Goal: Check status: Check status

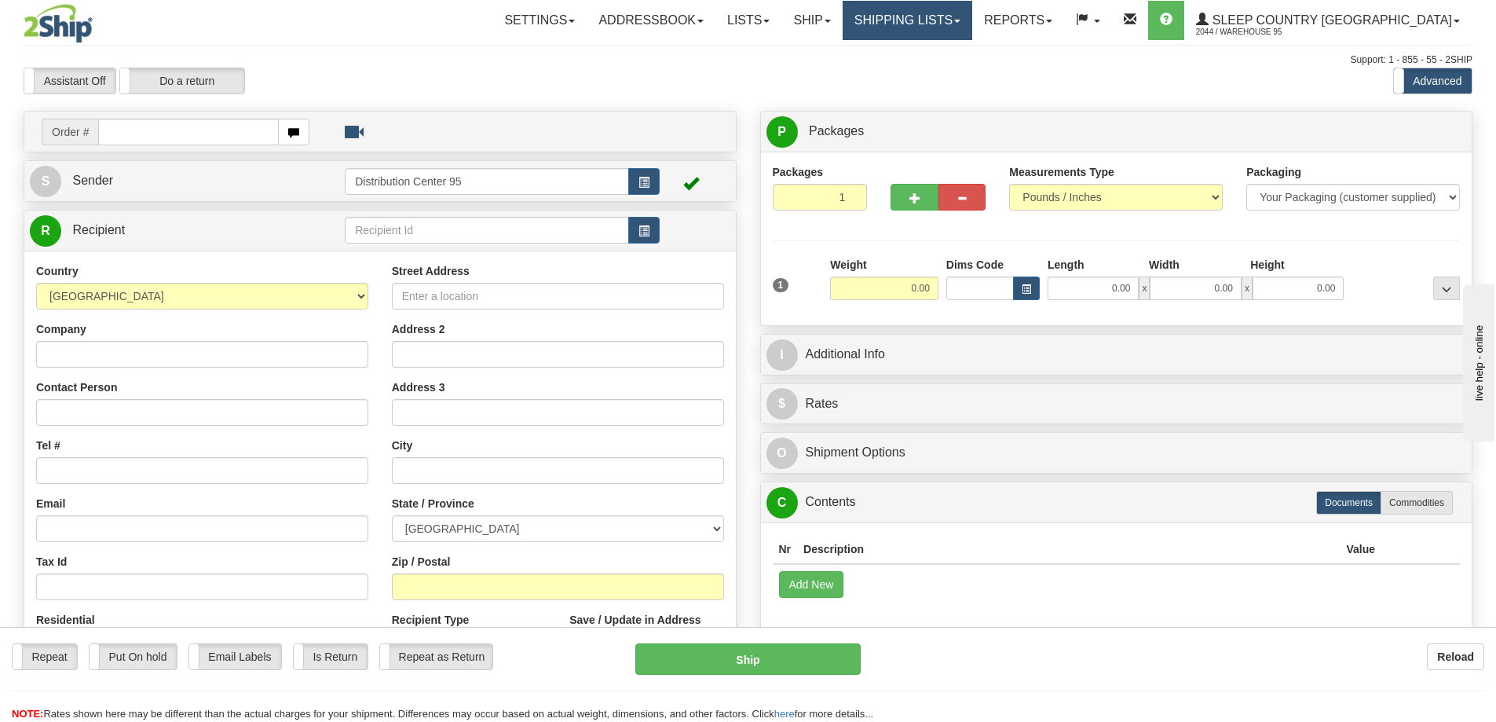
click at [961, 20] on span at bounding box center [957, 21] width 6 height 3
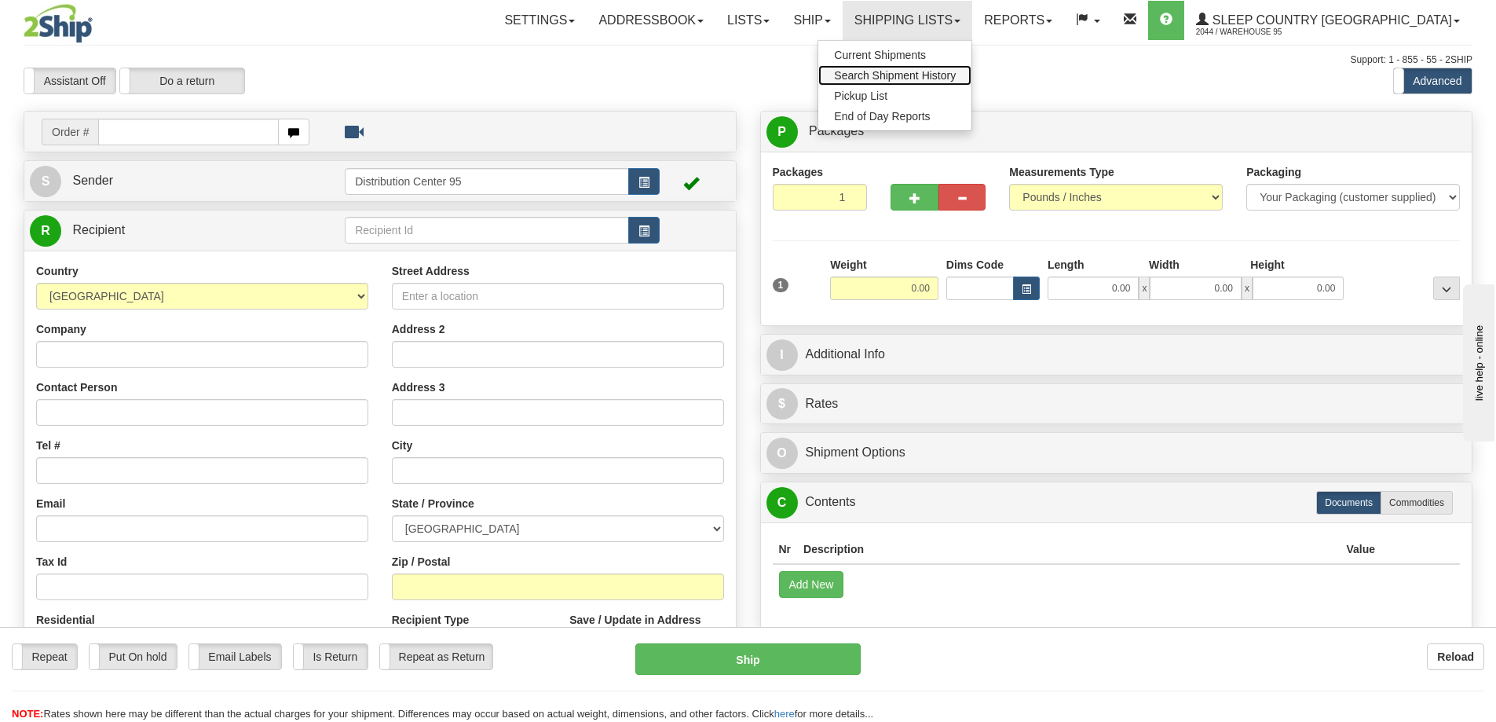
click at [956, 72] on span "Search Shipment History" at bounding box center [895, 75] width 122 height 13
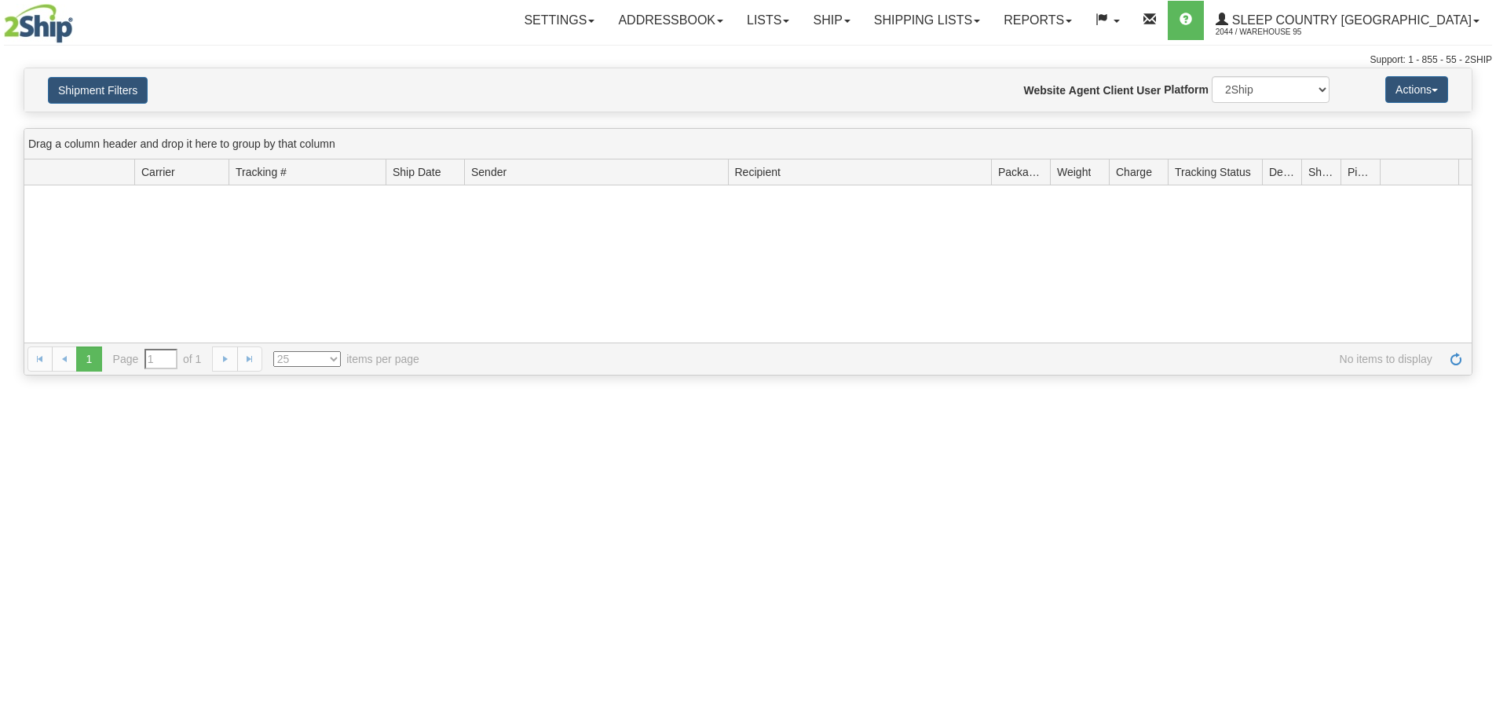
type input "From [DATE] To [DATE]"
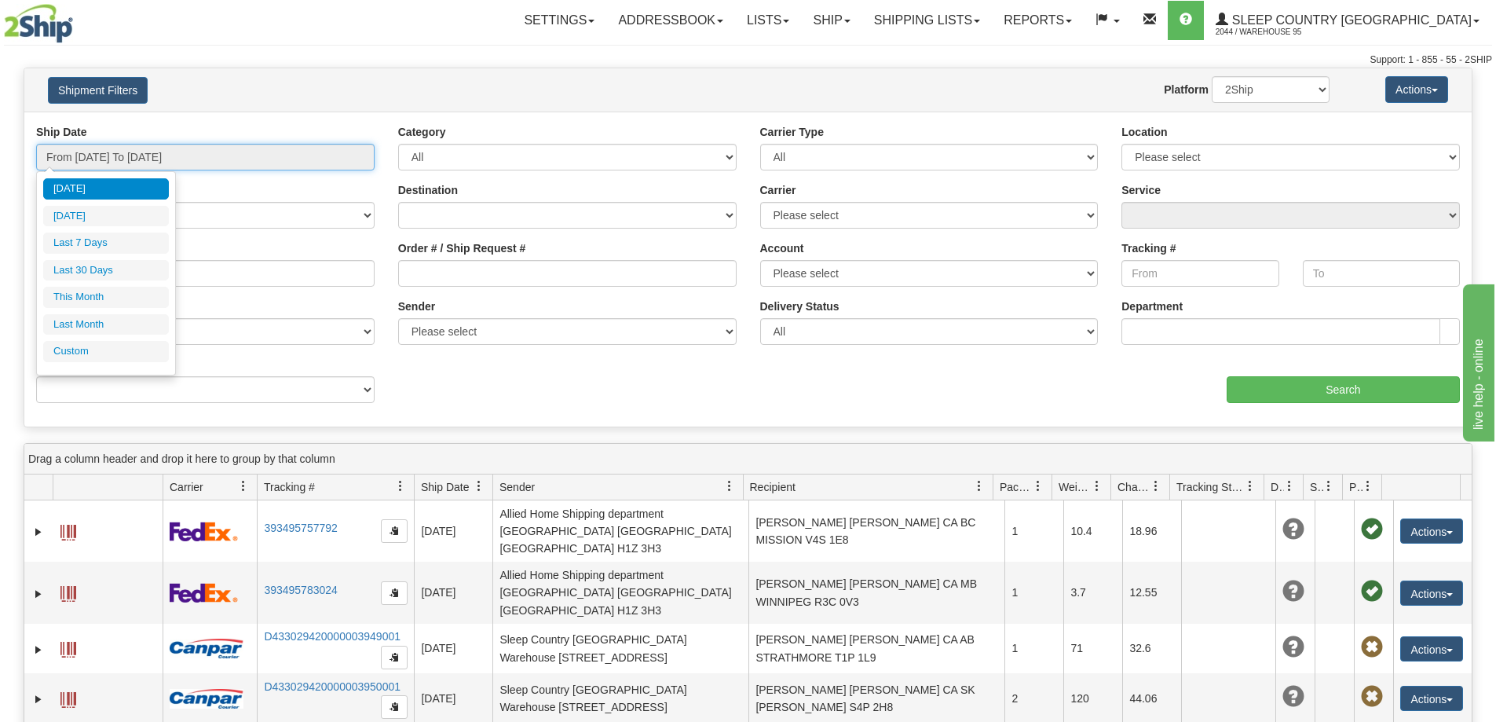
click at [254, 158] on input "From 09/22/2025 To 09/23/2025" at bounding box center [205, 157] width 339 height 27
type input "[DATE]"
type input "09/01/2025"
type input "09/30/2025"
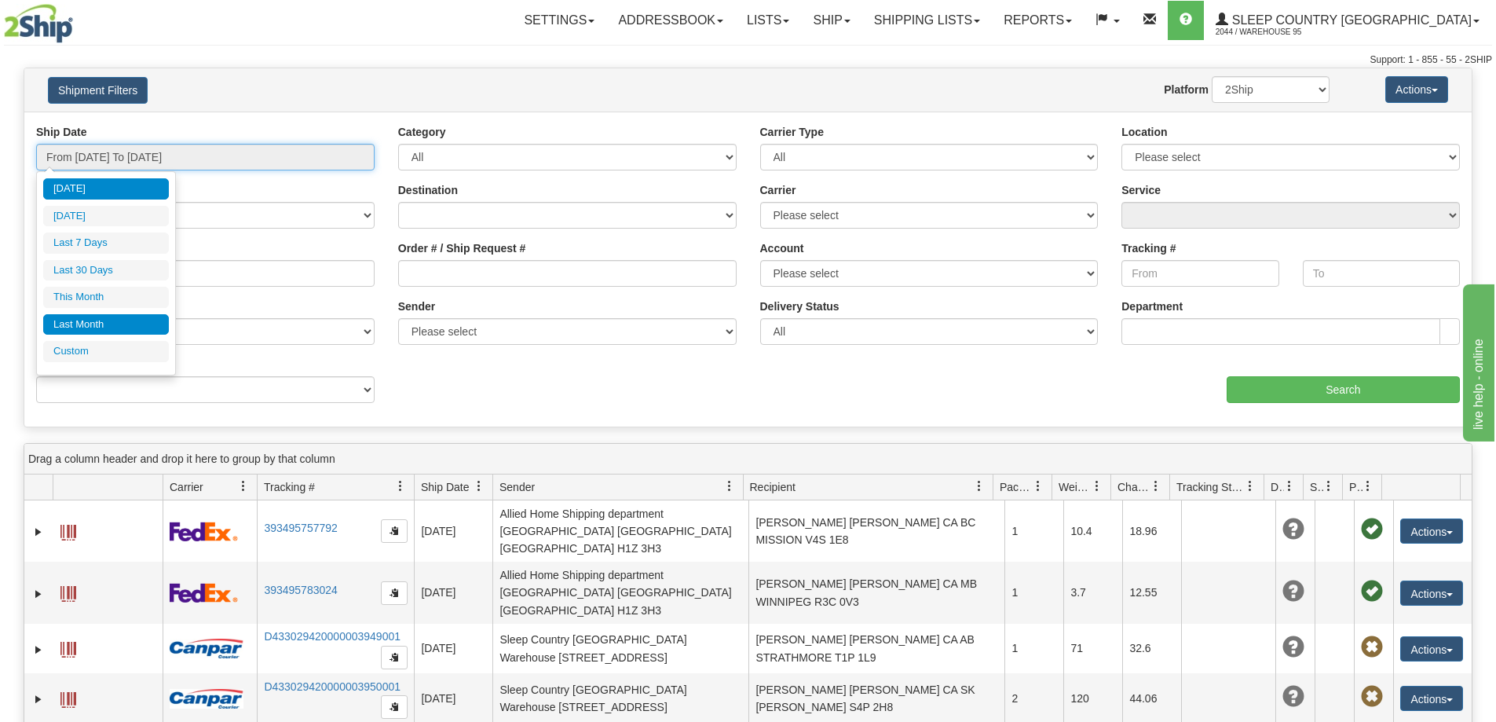
type input "[DATE]"
type input "08/01/2025"
type input "08/31/2025"
type input "[DATE]"
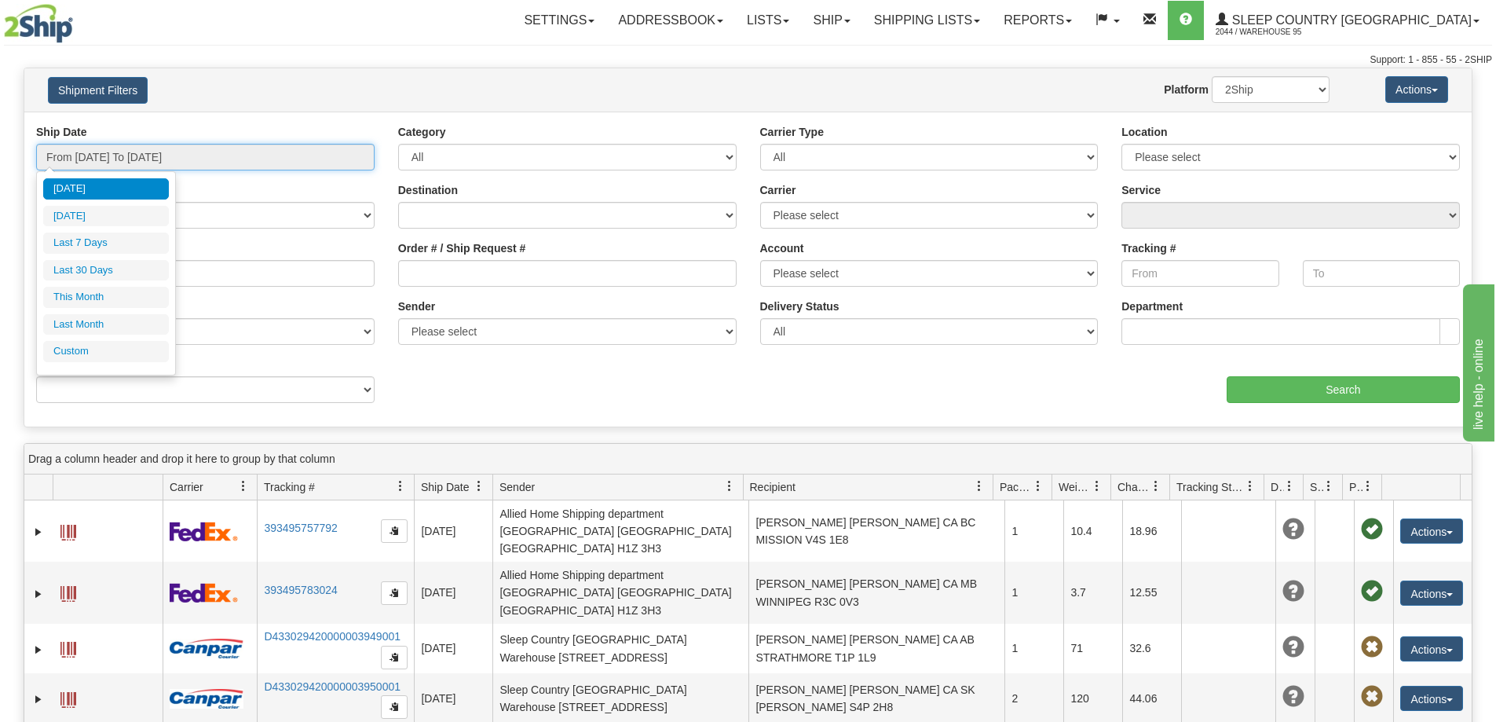
type input "[DATE]"
click at [98, 342] on li "Custom" at bounding box center [106, 351] width 126 height 21
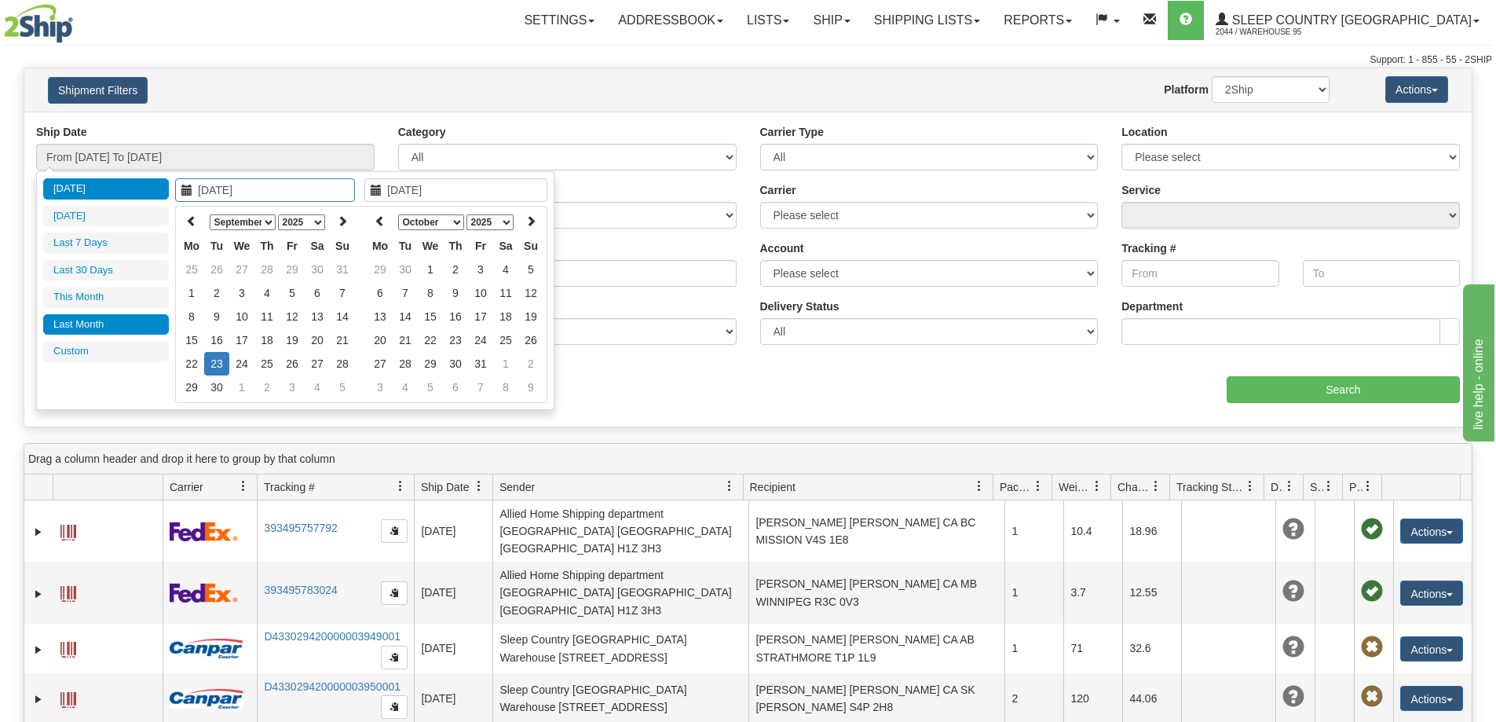
type input "08/01/2025"
type input "08/31/2025"
type input "09/08/2025"
type input "[DATE]"
type input "09/20/2025"
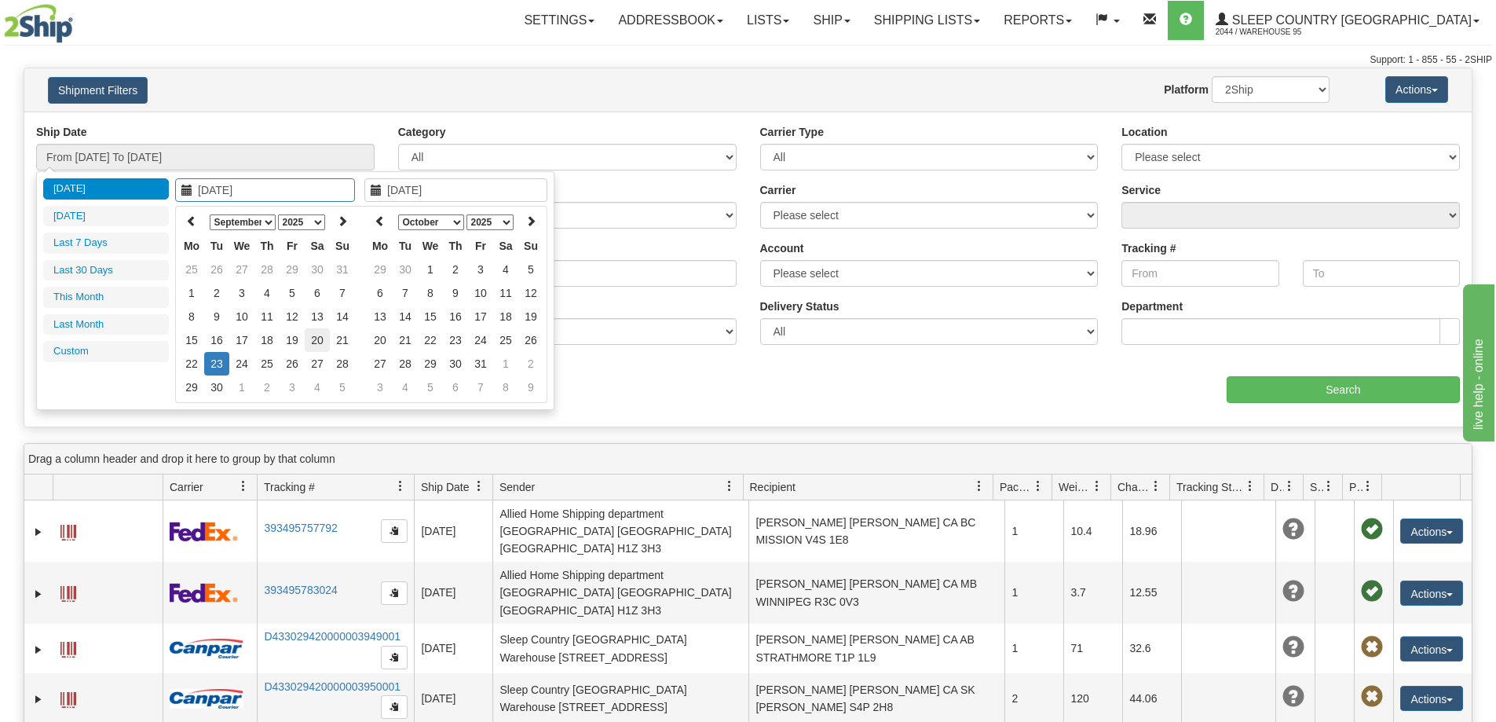
click at [321, 339] on td "20" at bounding box center [317, 340] width 25 height 24
click at [379, 218] on icon at bounding box center [380, 220] width 11 height 11
type input "09/24/2025"
click at [432, 363] on td "24" at bounding box center [430, 364] width 25 height 24
type input "From 09/20/2025 To 09/24/2025"
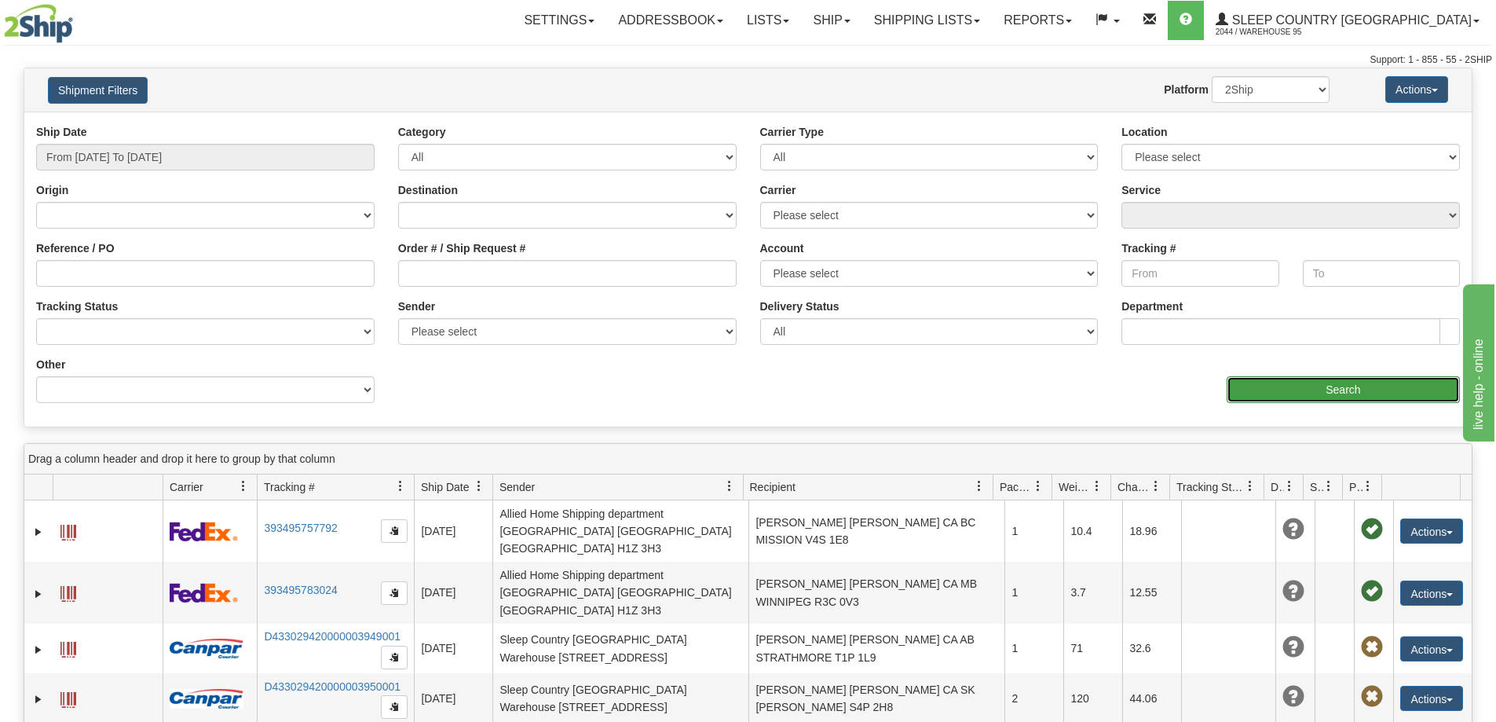
click at [1316, 377] on input "Search" at bounding box center [1343, 389] width 233 height 27
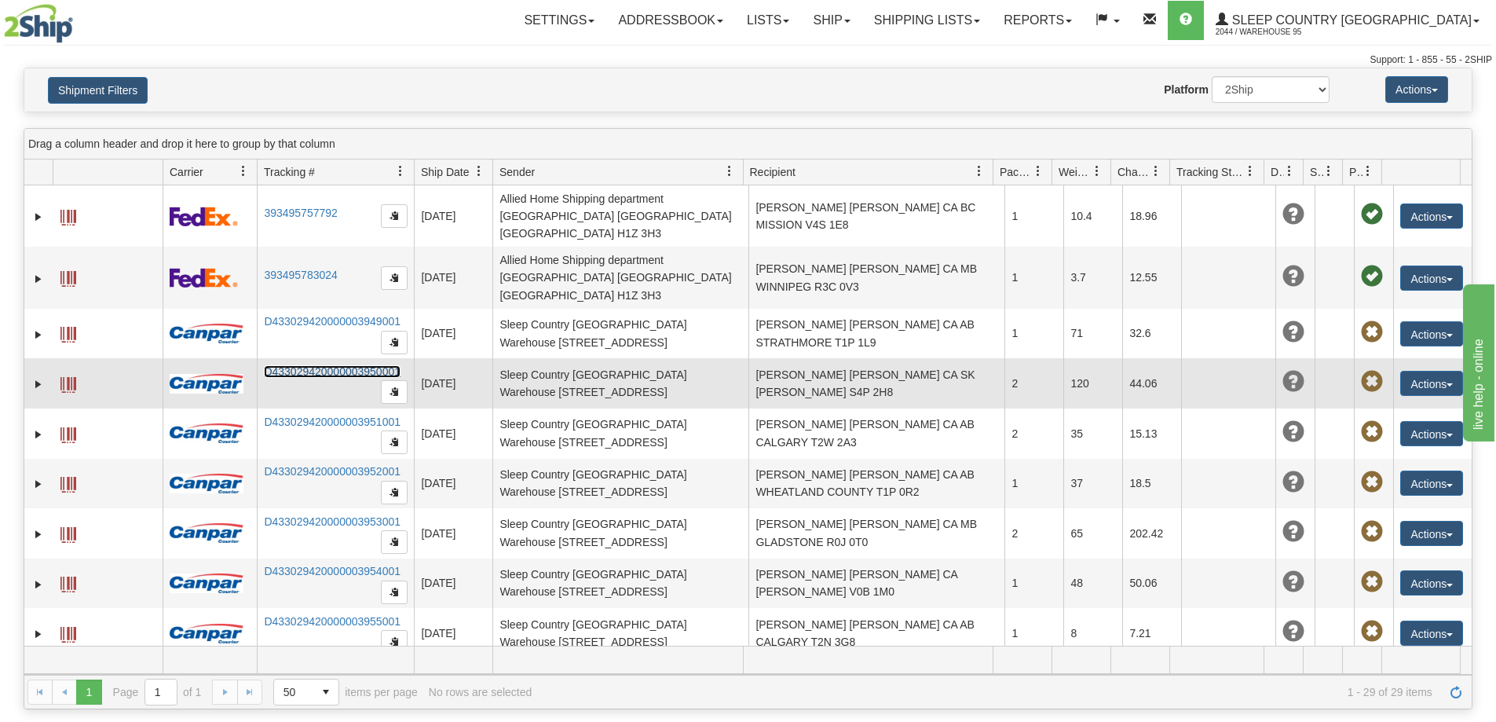
click at [339, 365] on link "D433029420000003950001" at bounding box center [332, 371] width 137 height 13
